Goal: Check status

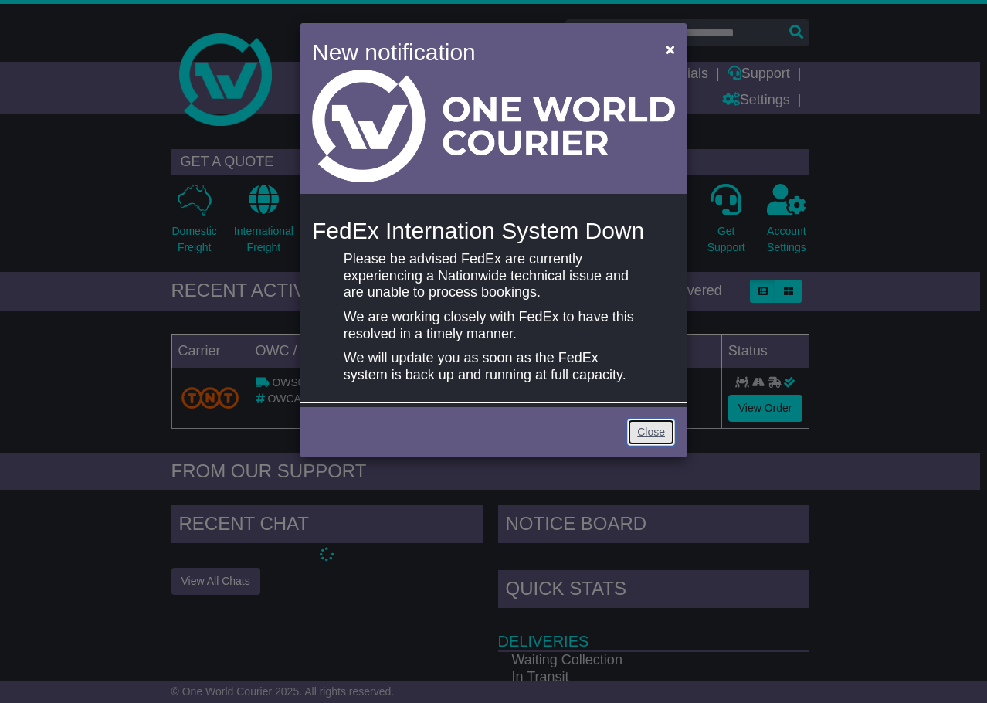
click at [655, 430] on link "Close" at bounding box center [651, 432] width 48 height 27
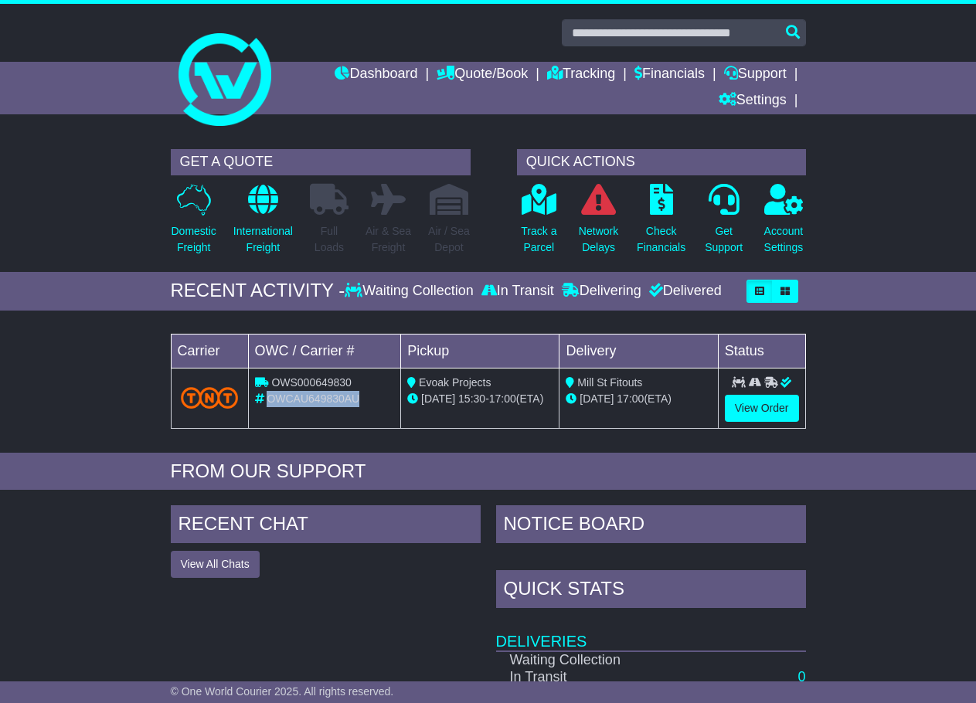
drag, startPoint x: 362, startPoint y: 395, endPoint x: 269, endPoint y: 400, distance: 93.6
click at [269, 400] on div "OWCAU649830AU" at bounding box center [325, 399] width 140 height 16
copy span "OWCAU649830AU"
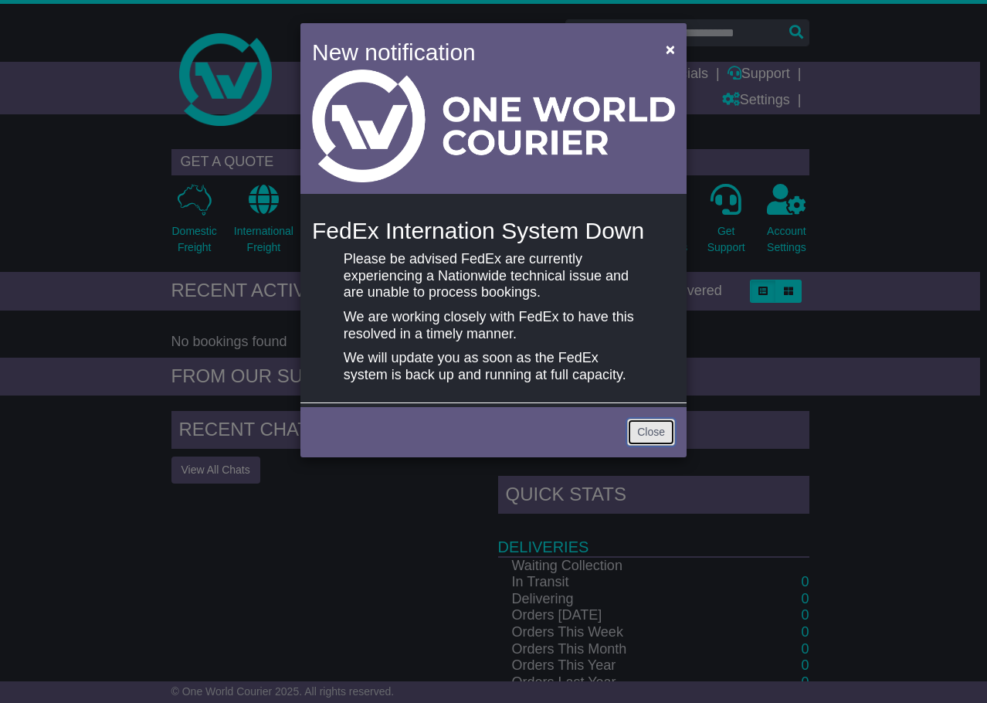
click at [652, 429] on link "Close" at bounding box center [651, 432] width 48 height 27
click at [670, 49] on span "×" at bounding box center [670, 49] width 9 height 18
click at [653, 436] on link "Close" at bounding box center [651, 432] width 48 height 27
